Goal: Task Accomplishment & Management: Use online tool/utility

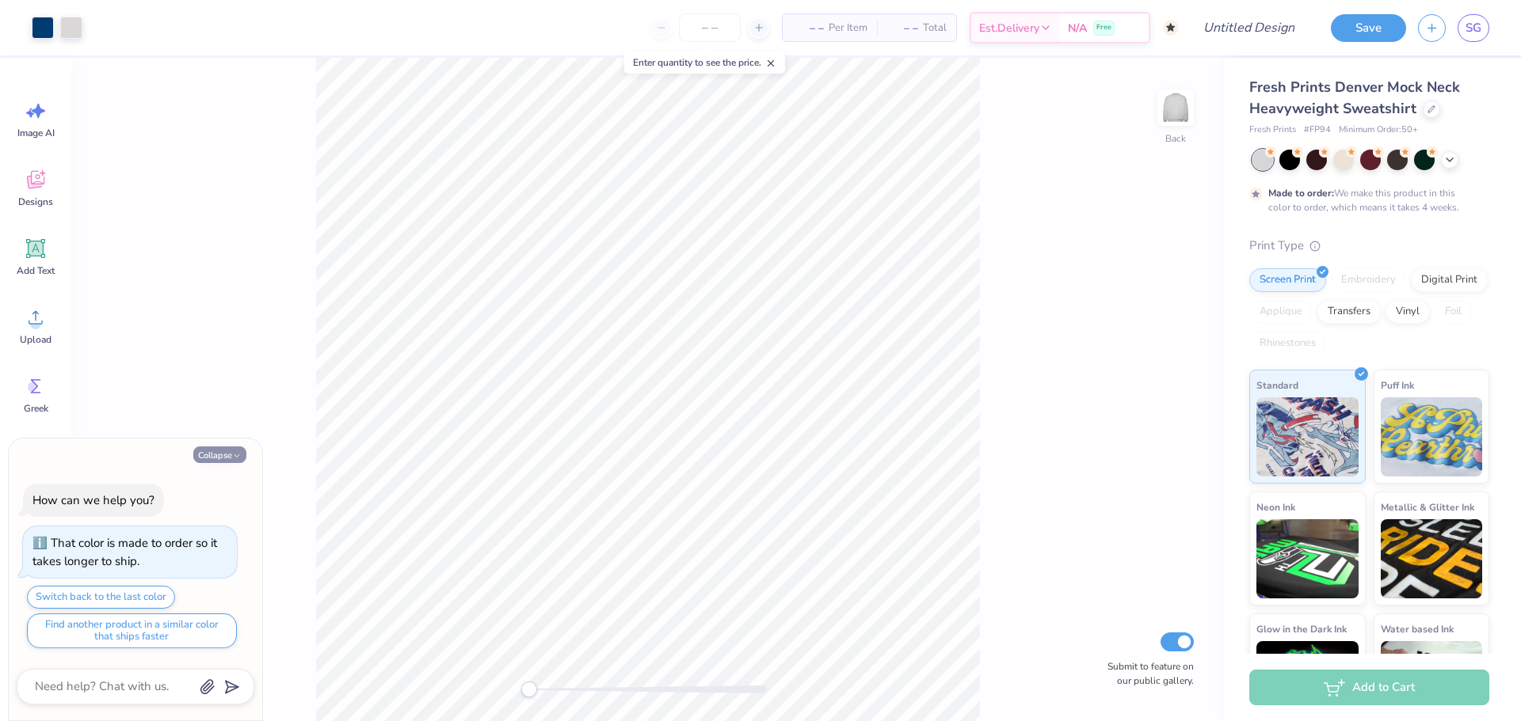
click at [219, 460] on button "Collapse" at bounding box center [219, 455] width 53 height 17
type textarea "x"
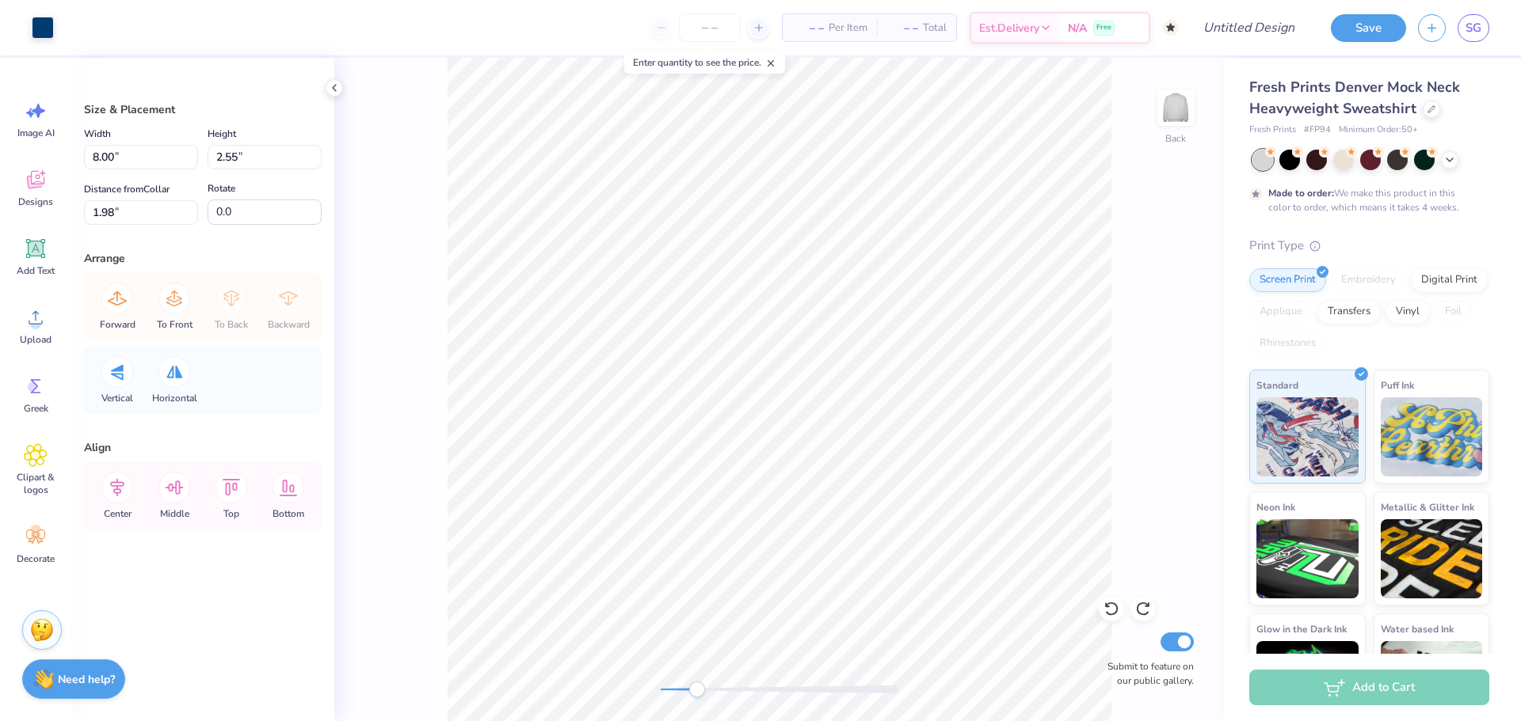
type input "7.79"
type input "2.28"
type input "2.10"
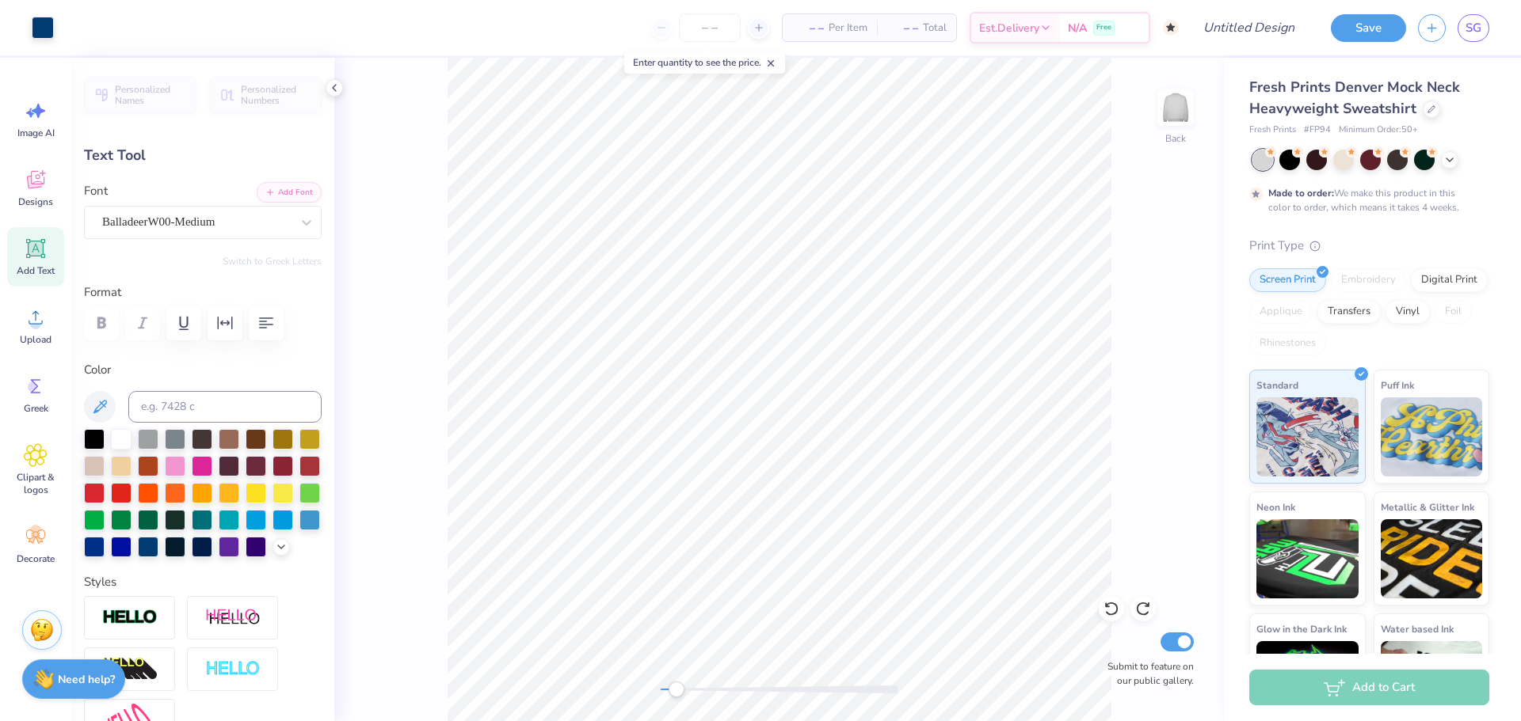
scroll to position [13, 2]
type textarea "[US_STATE] State Homecoming"
type input "0.72"
type input "0.30"
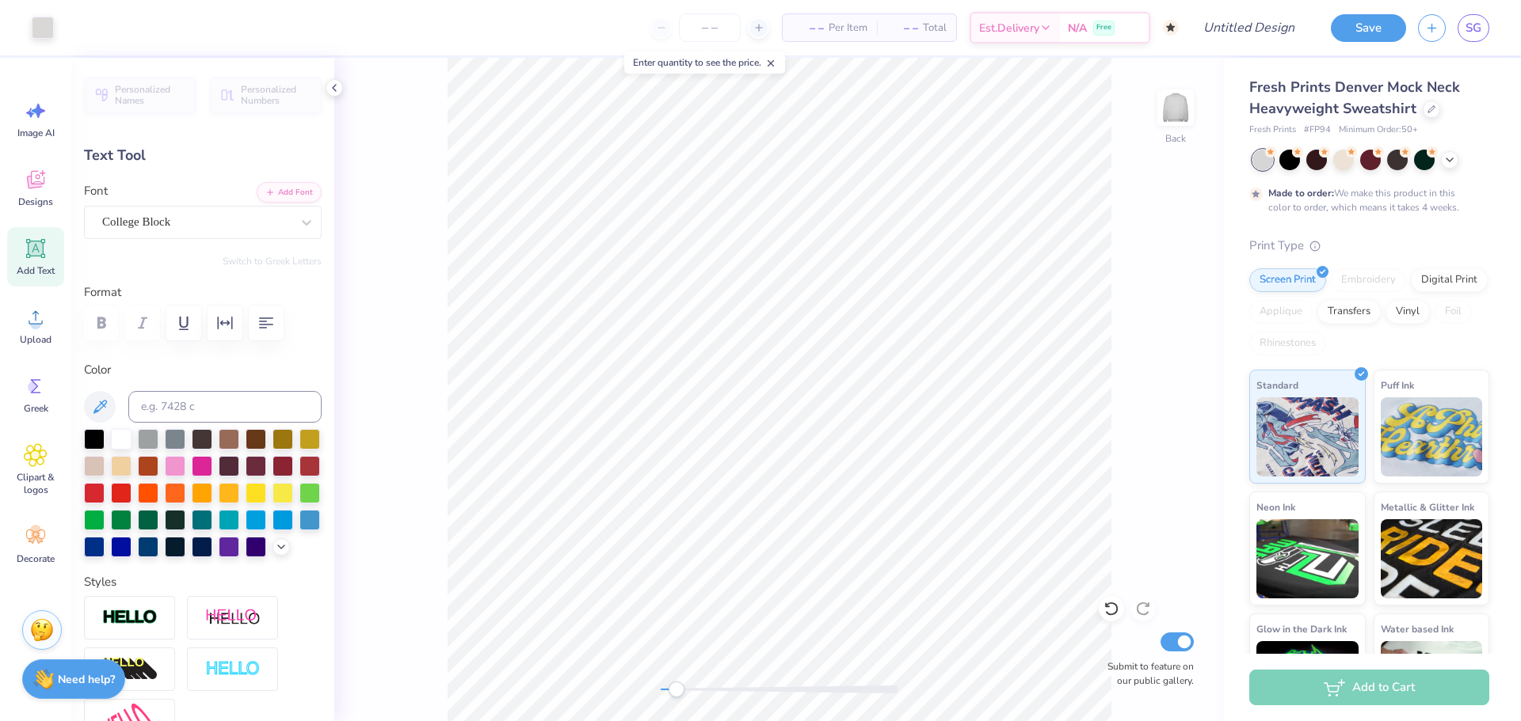
type input "5.05"
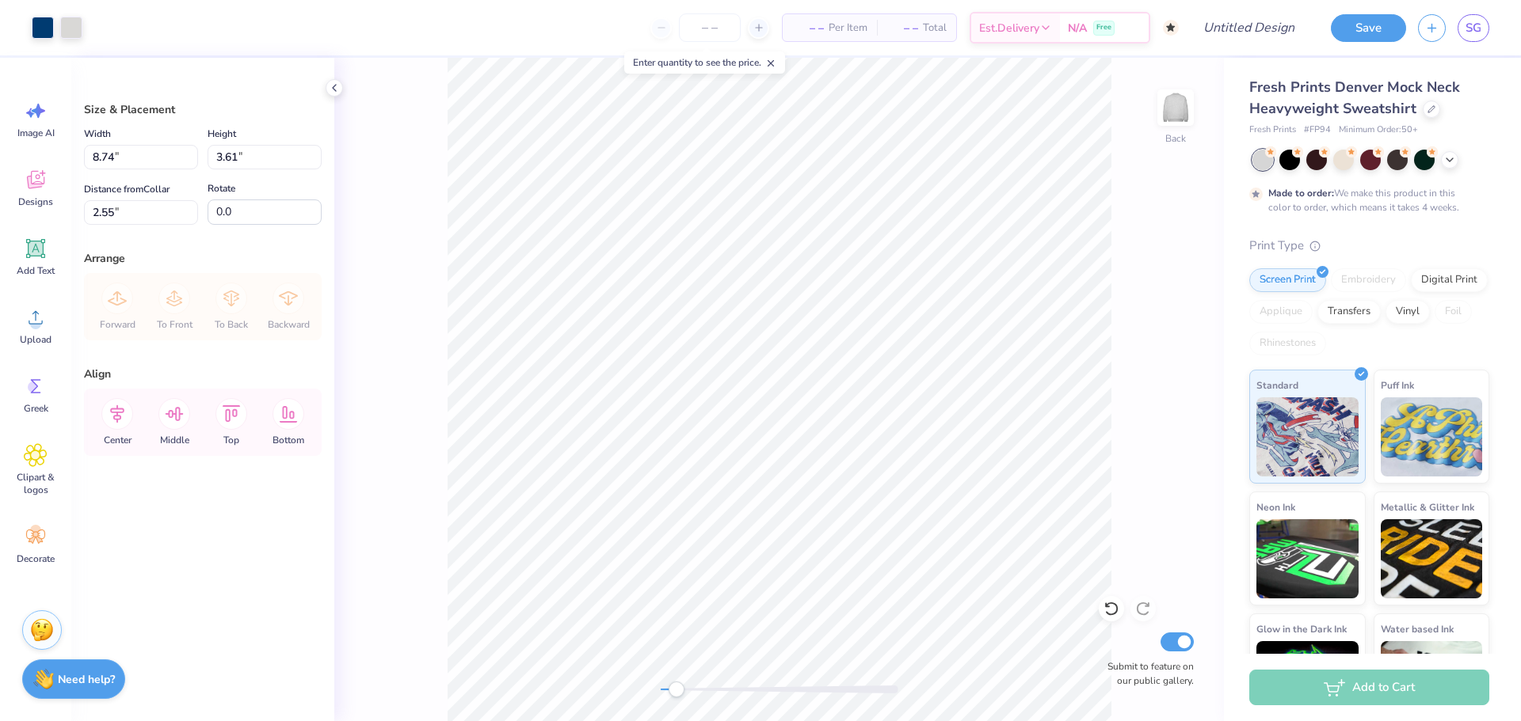
type input "1.98"
type input "8.74"
type input "1.58"
type input "4.94"
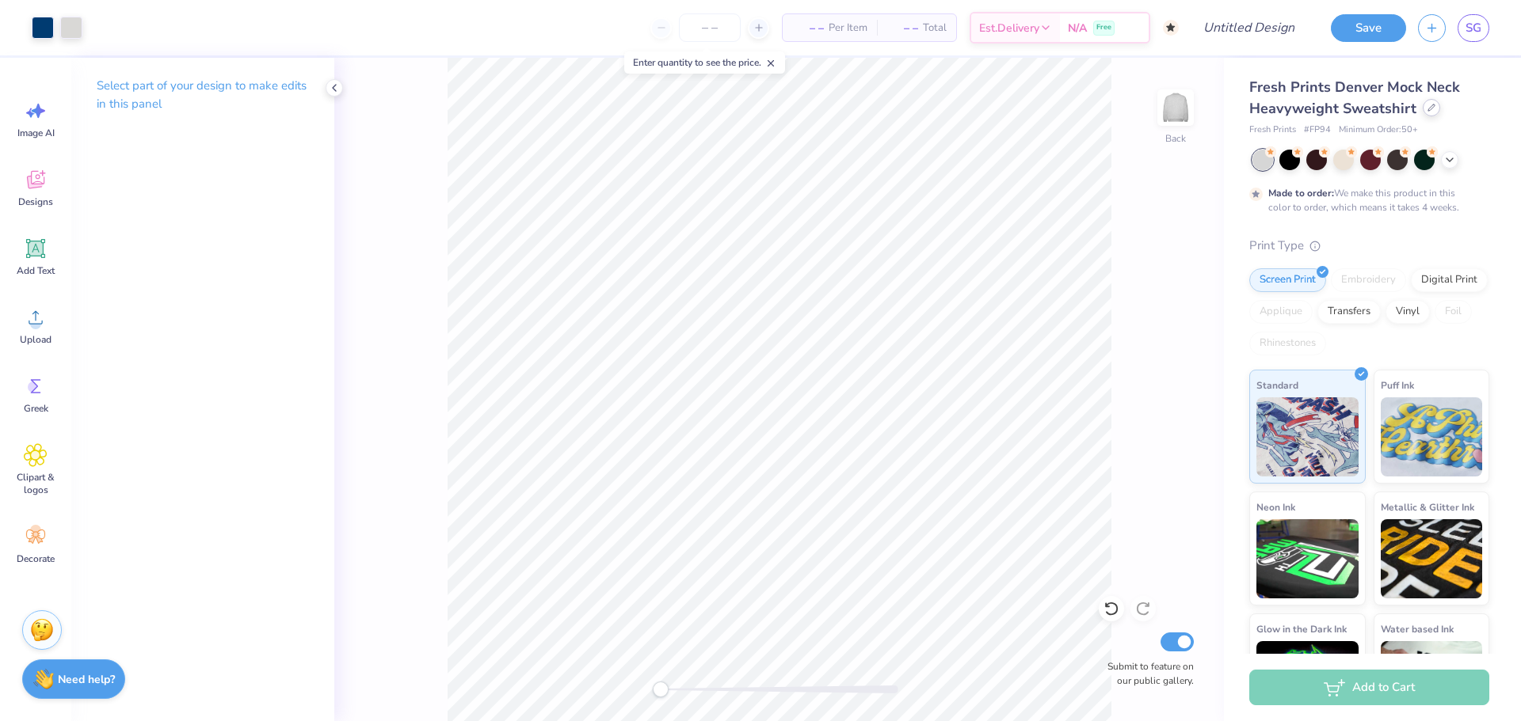
click at [1427, 109] on icon at bounding box center [1431, 108] width 8 height 8
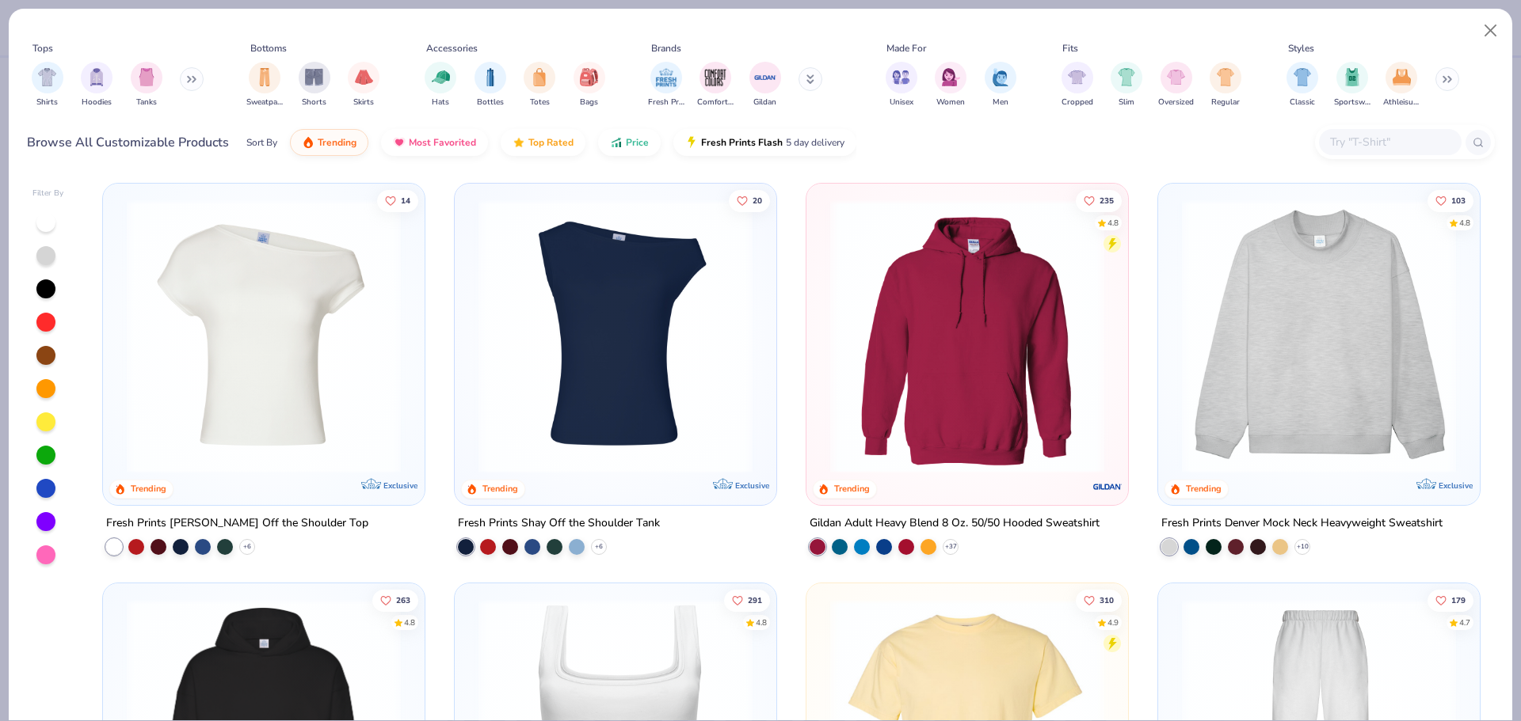
click at [197, 82] on button at bounding box center [192, 79] width 24 height 24
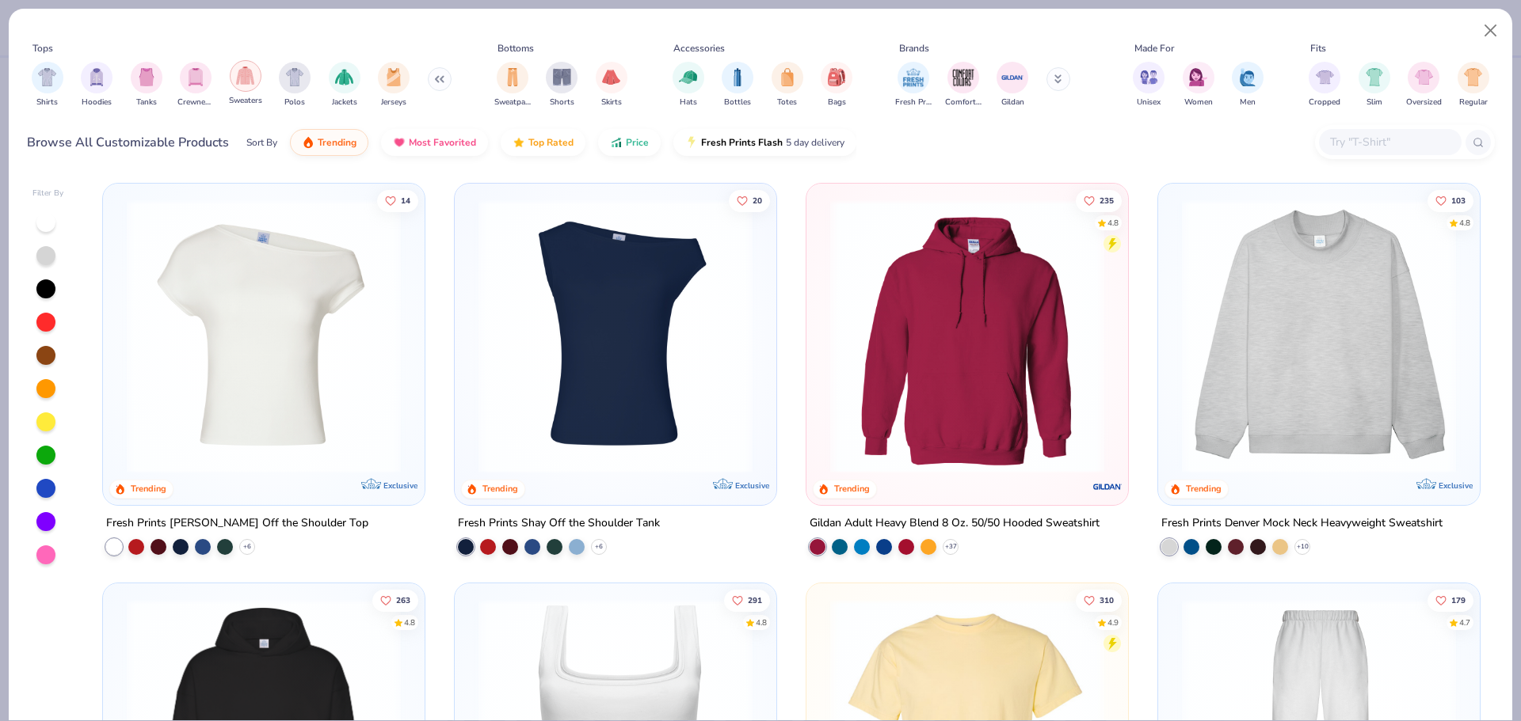
click at [250, 90] on div "filter for Sweaters" at bounding box center [246, 76] width 32 height 32
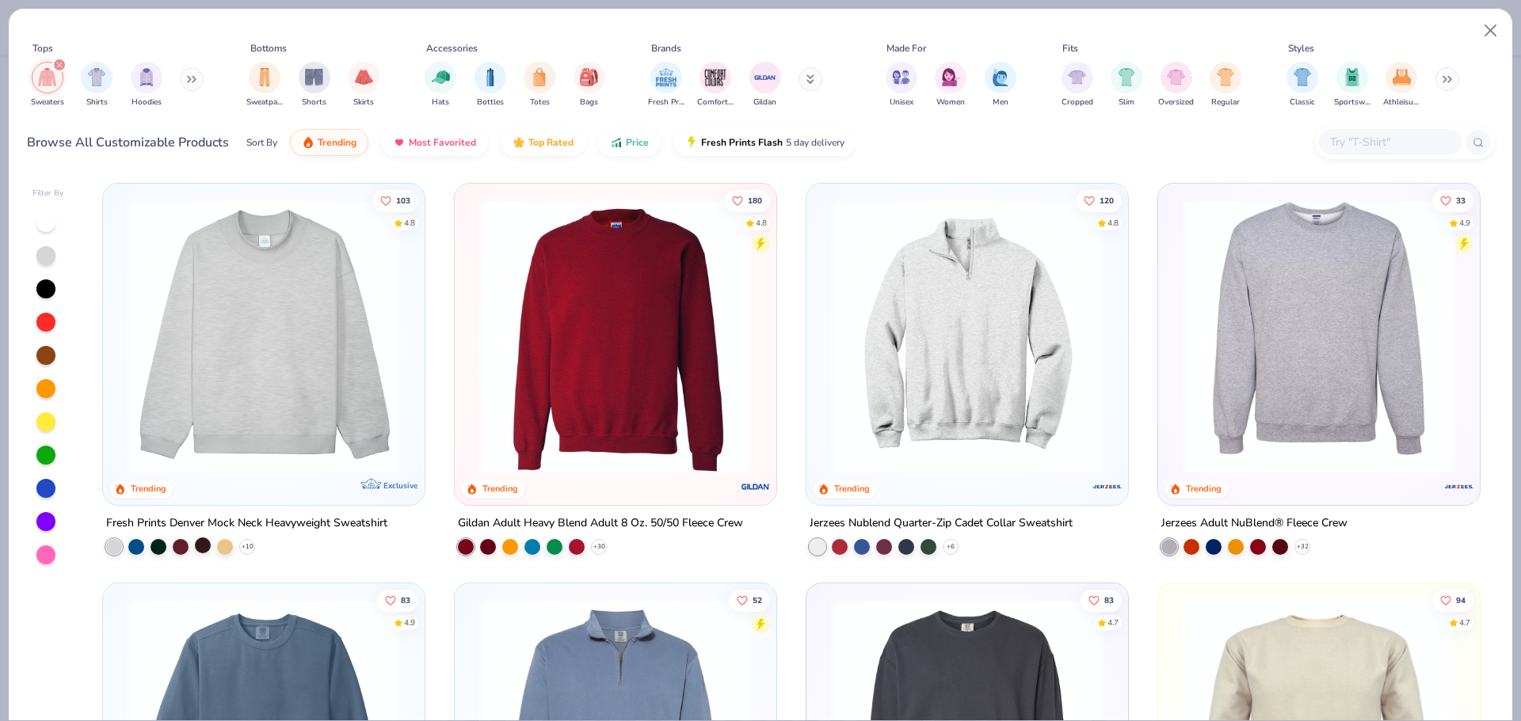
click at [195, 550] on div at bounding box center [203, 546] width 16 height 16
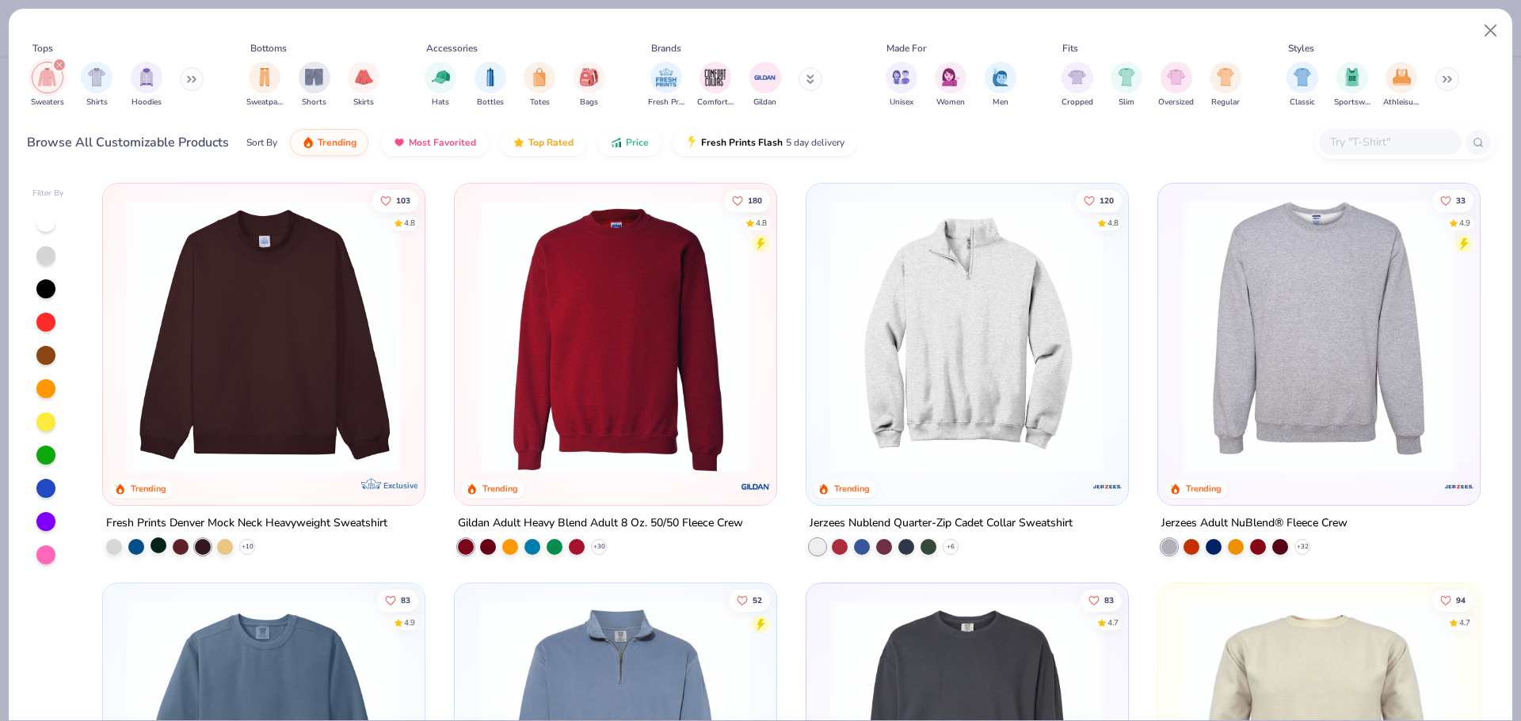
click at [154, 547] on div at bounding box center [158, 546] width 16 height 16
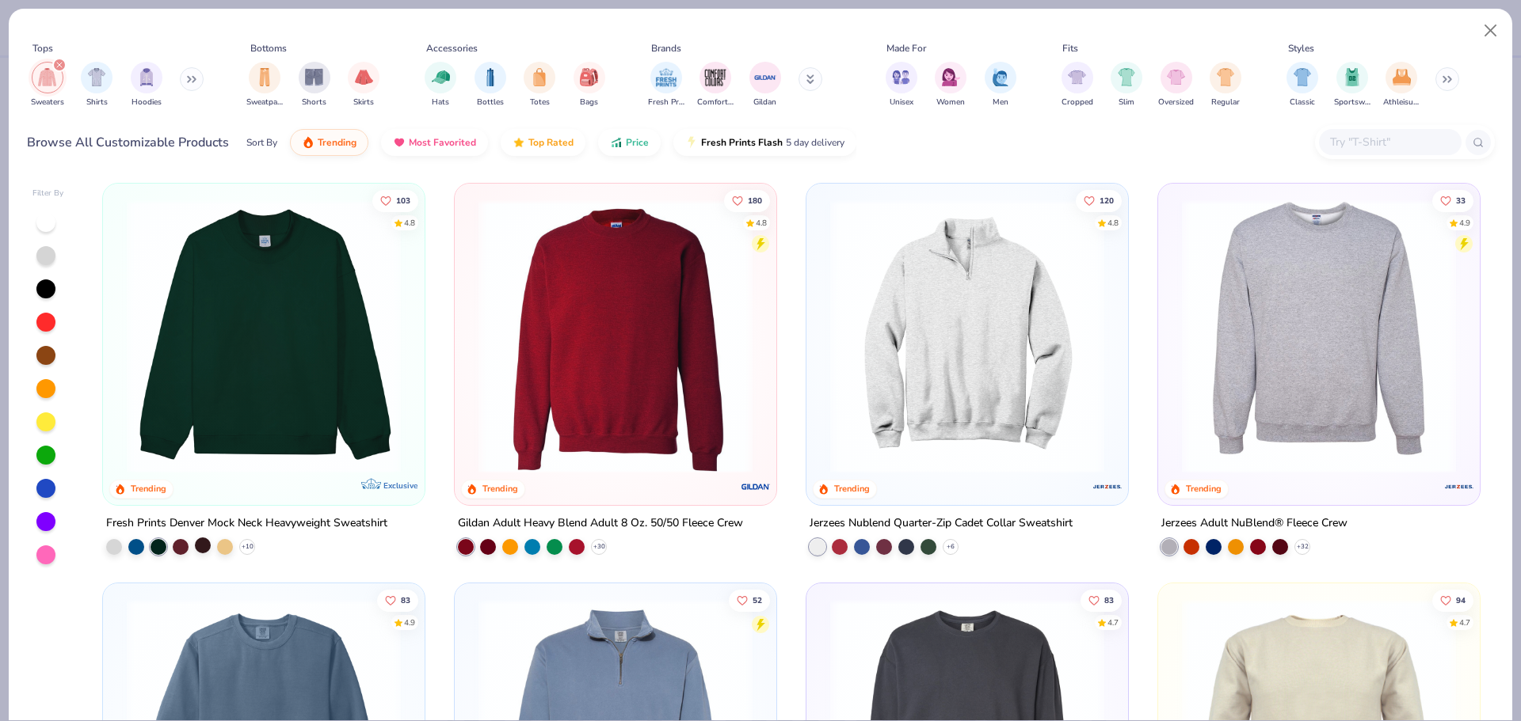
click at [195, 550] on div at bounding box center [203, 546] width 16 height 16
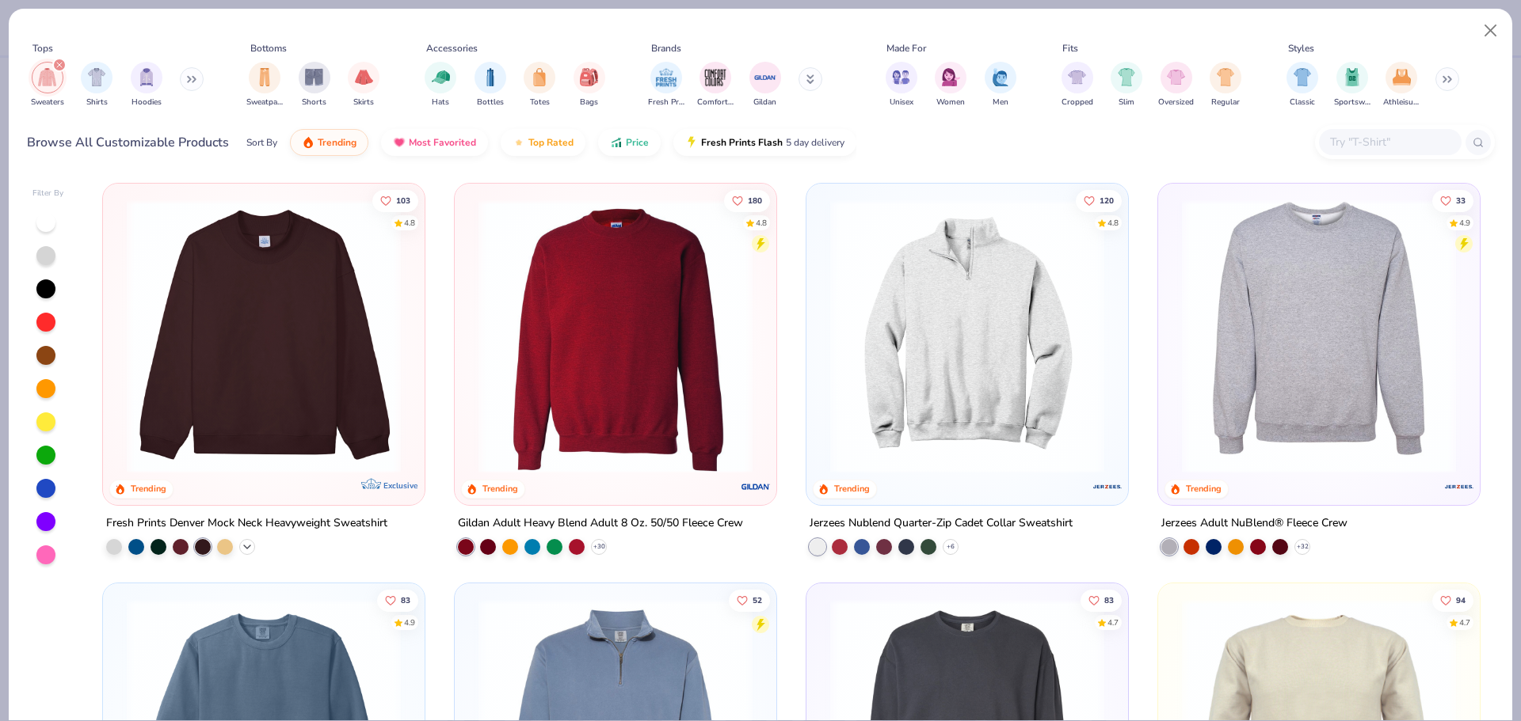
click at [244, 545] on icon at bounding box center [247, 547] width 13 height 13
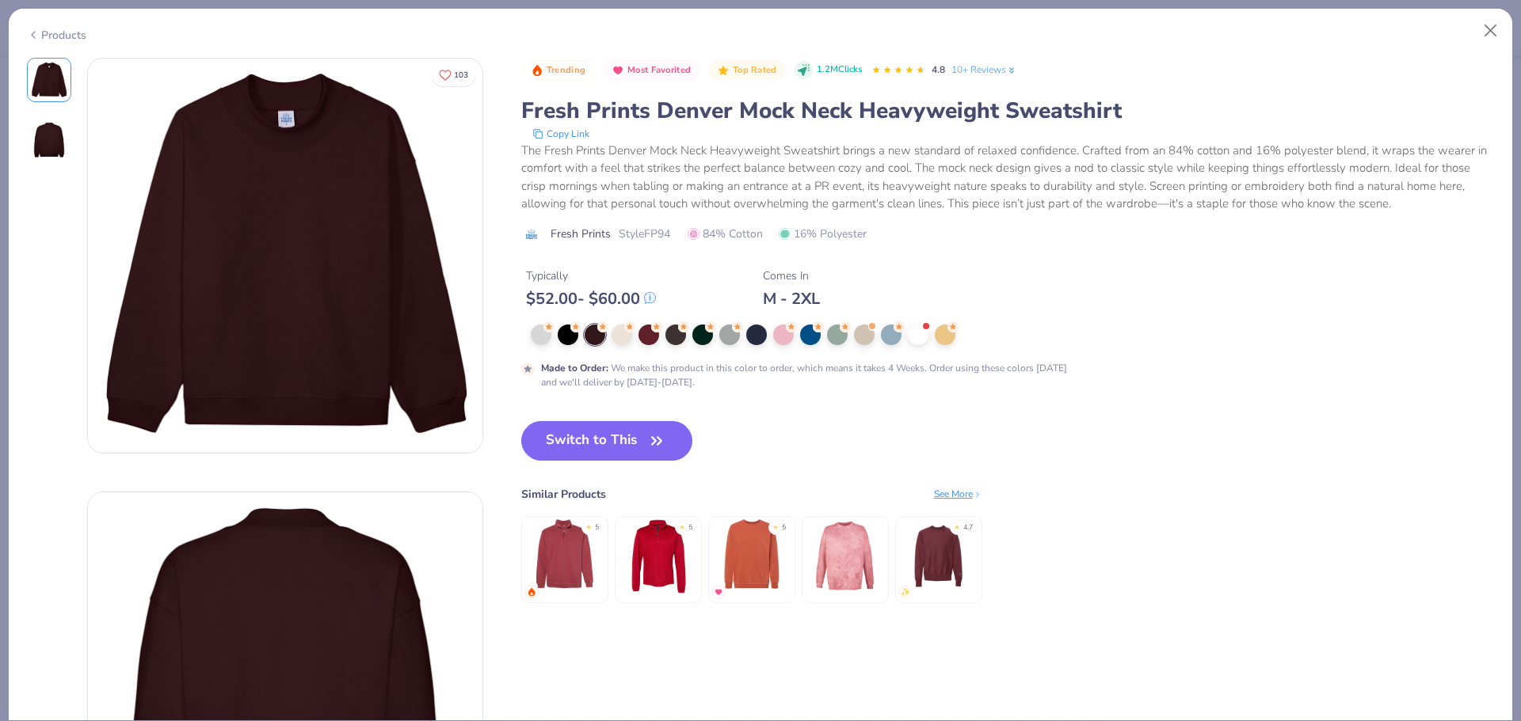
click at [762, 345] on div "Made to Order : We make this product in this color to order, which means it tak…" at bounding box center [838, 357] width 634 height 65
click at [752, 336] on div at bounding box center [756, 333] width 21 height 21
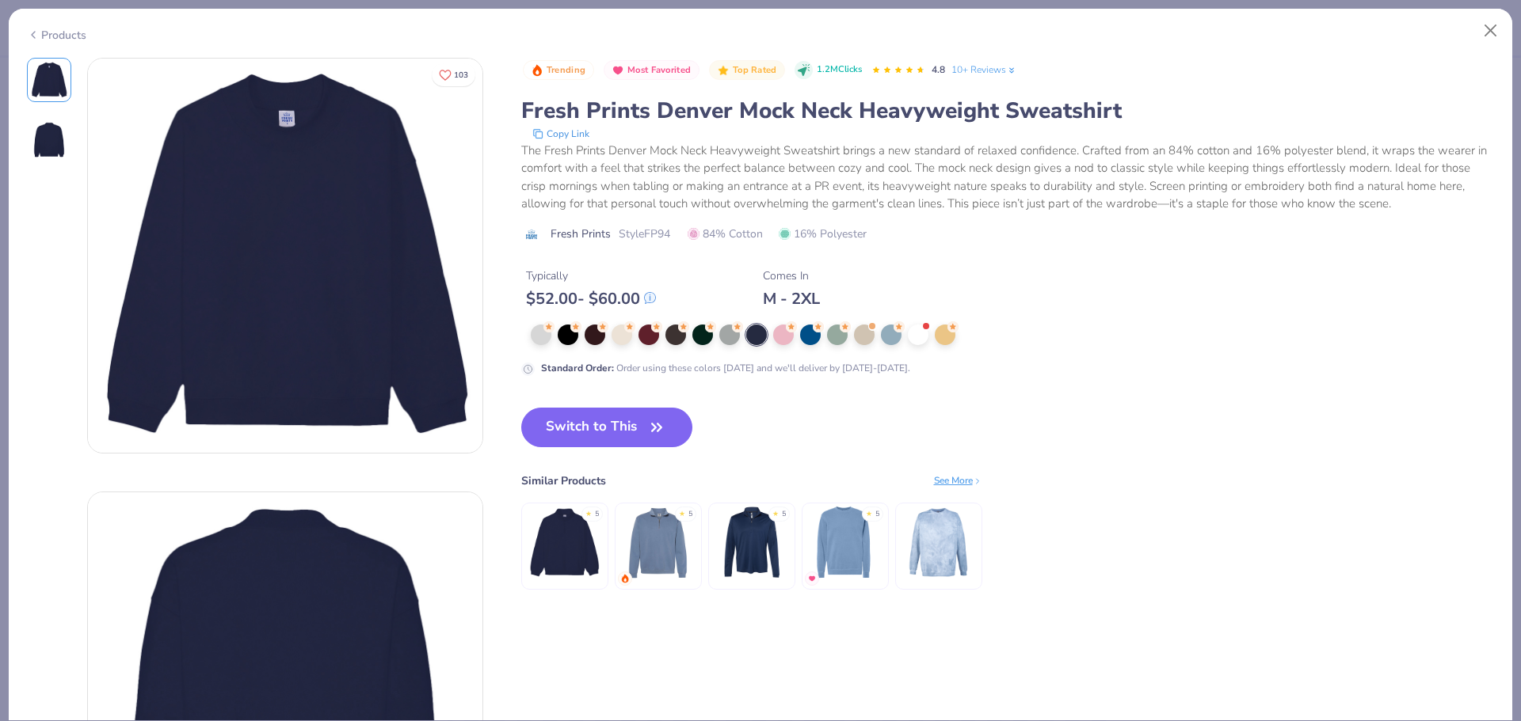
click at [581, 333] on div at bounding box center [843, 335] width 624 height 21
click at [594, 333] on div at bounding box center [594, 333] width 21 height 21
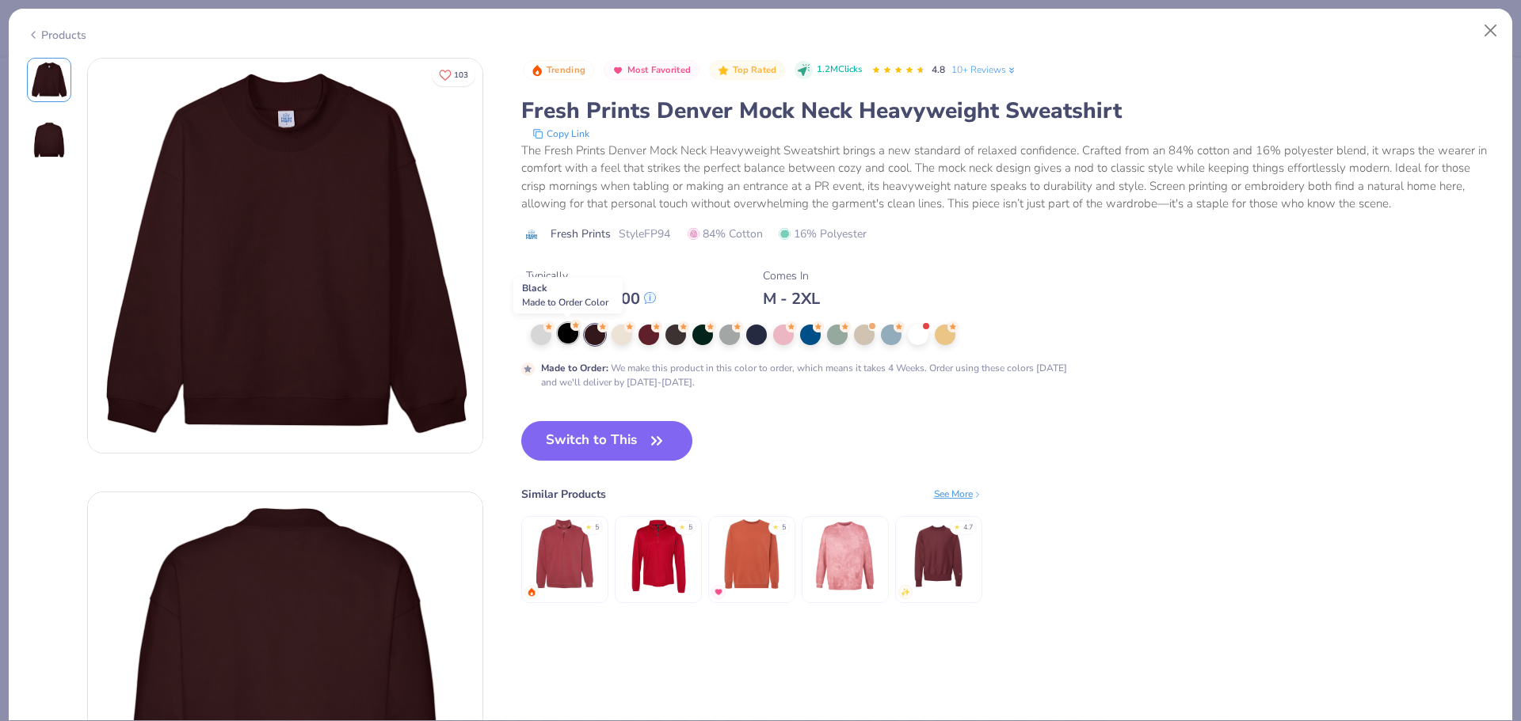
click at [560, 337] on div at bounding box center [568, 333] width 21 height 21
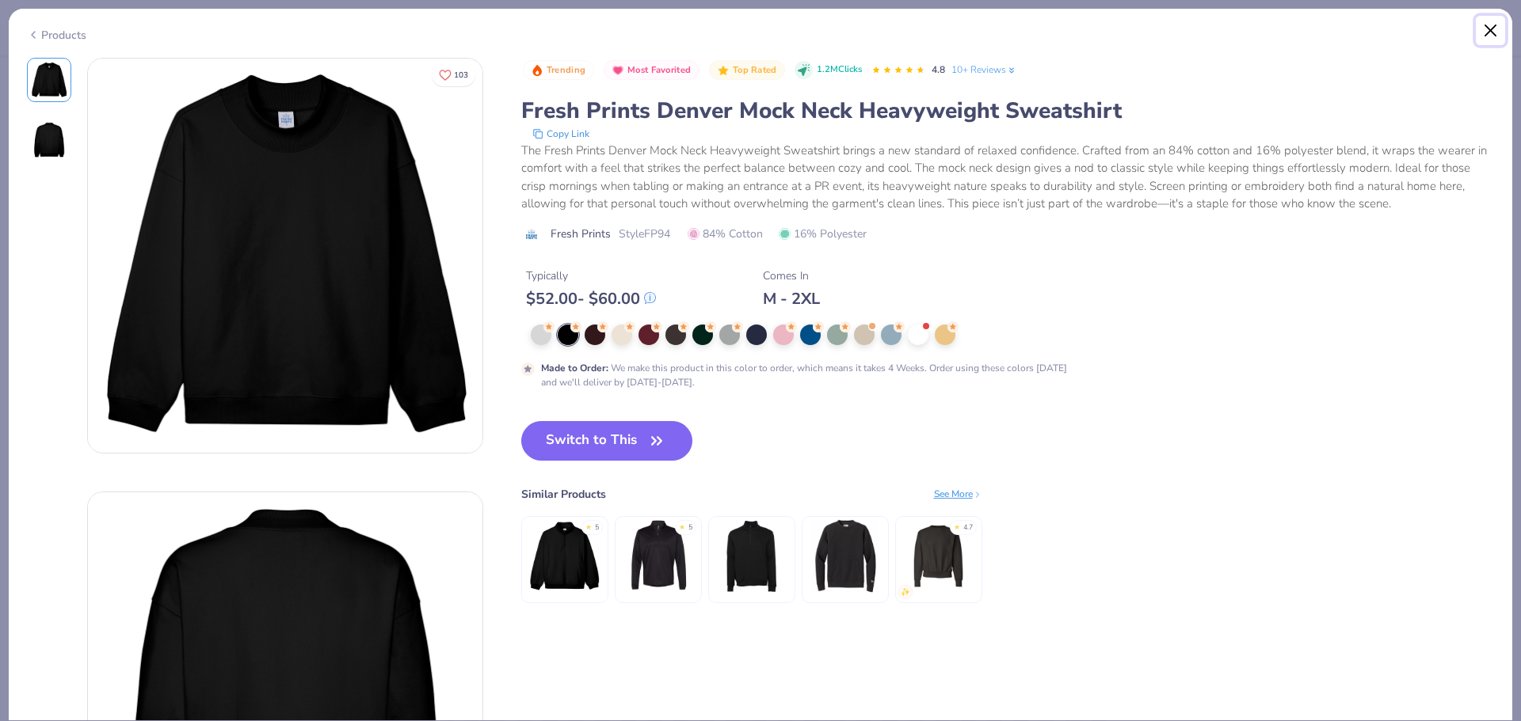
click at [1489, 25] on button "Close" at bounding box center [1490, 31] width 30 height 30
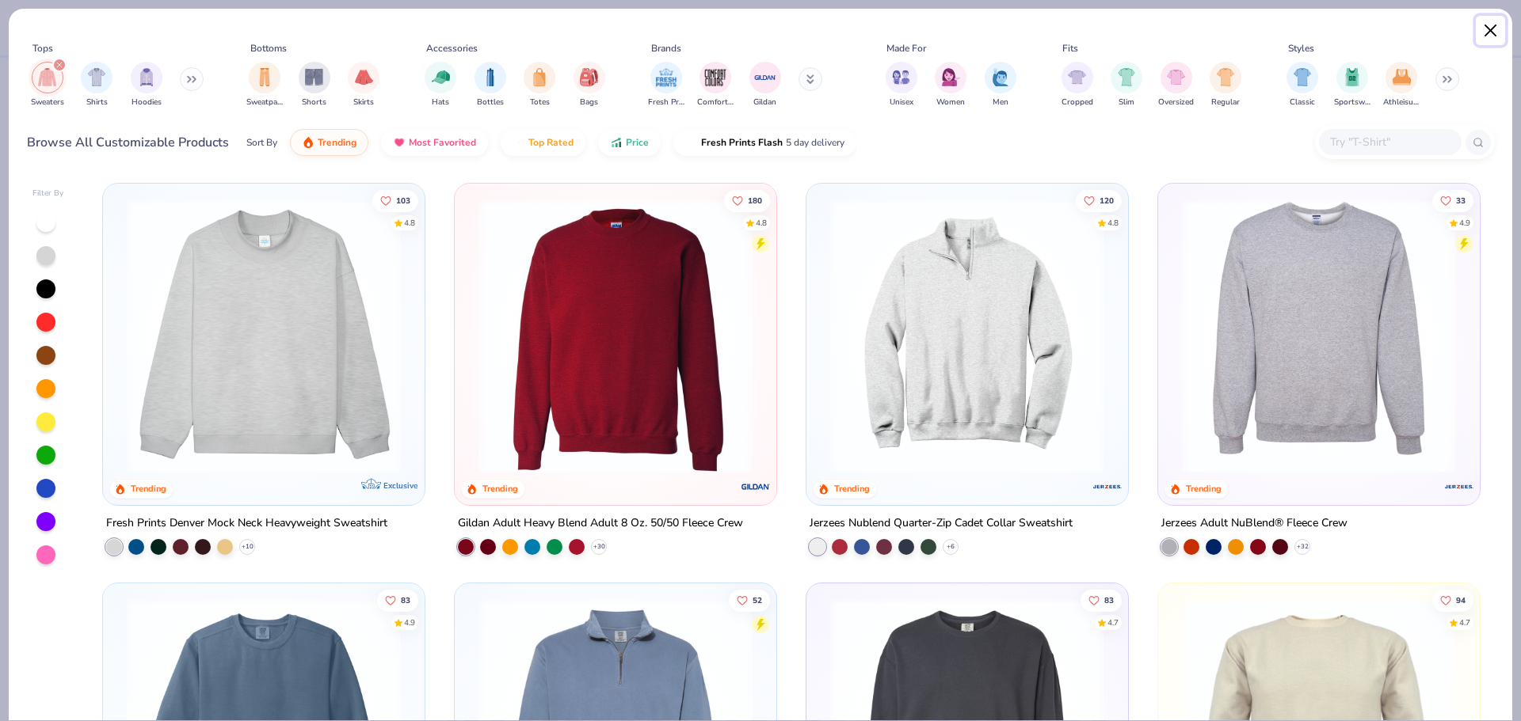
click at [1500, 37] on button "Close" at bounding box center [1490, 31] width 30 height 30
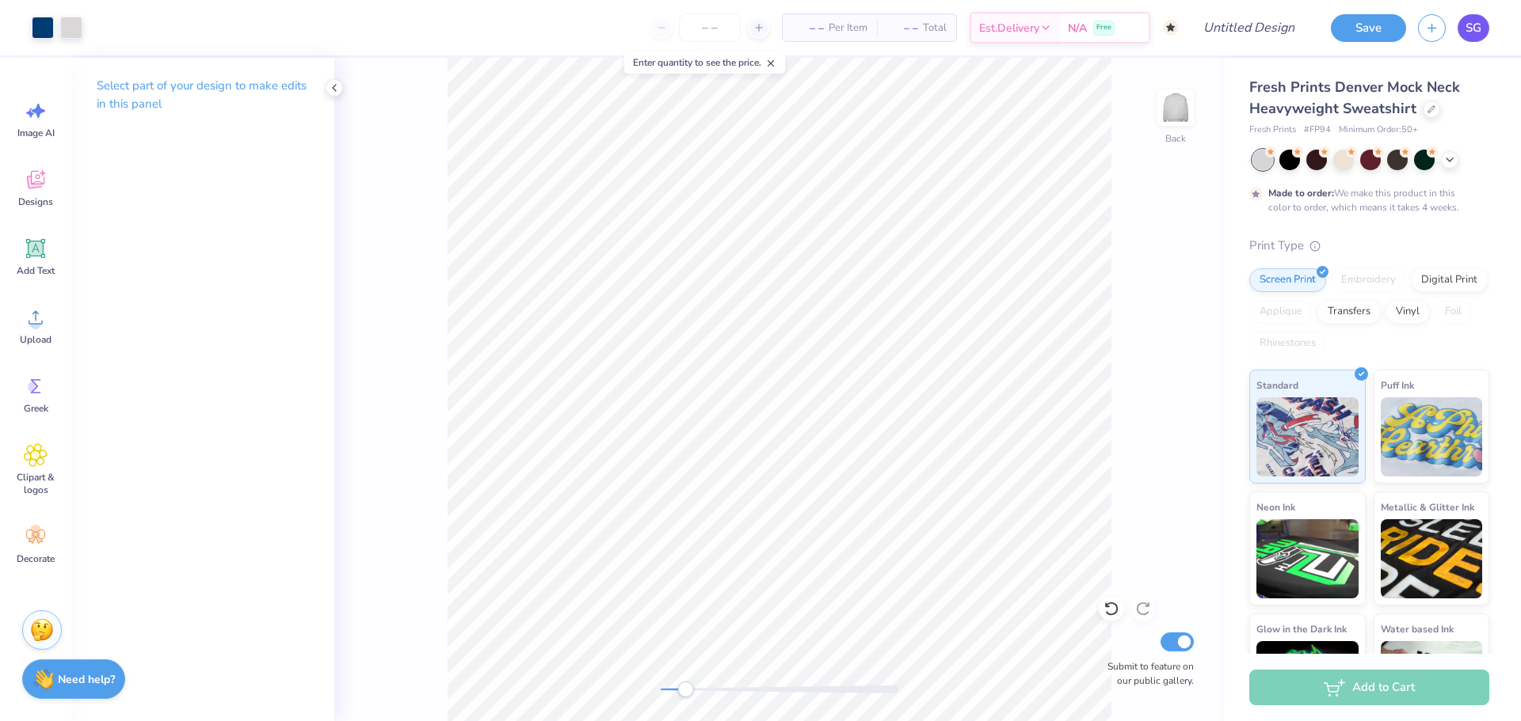
click at [1459, 21] on link "SG" at bounding box center [1473, 28] width 32 height 28
